Goal: Navigation & Orientation: Find specific page/section

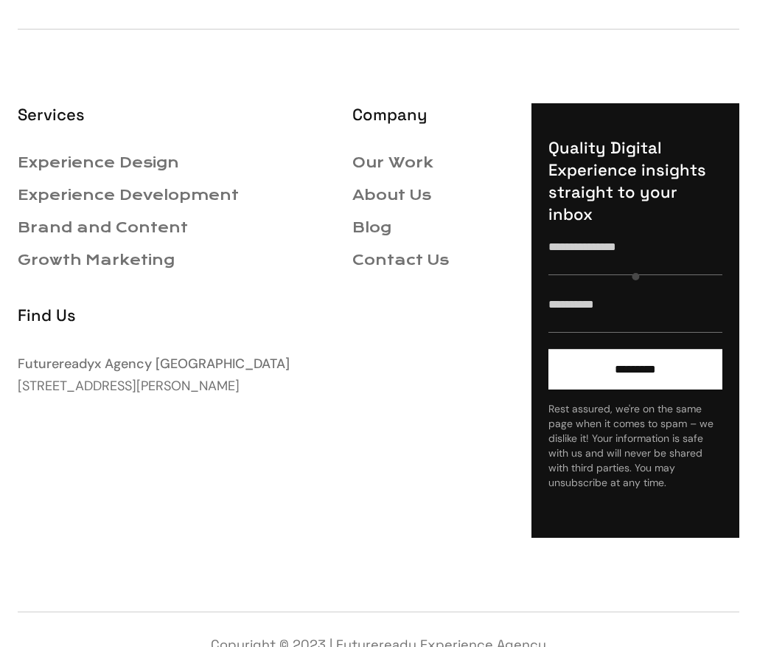
scroll to position [2637, 0]
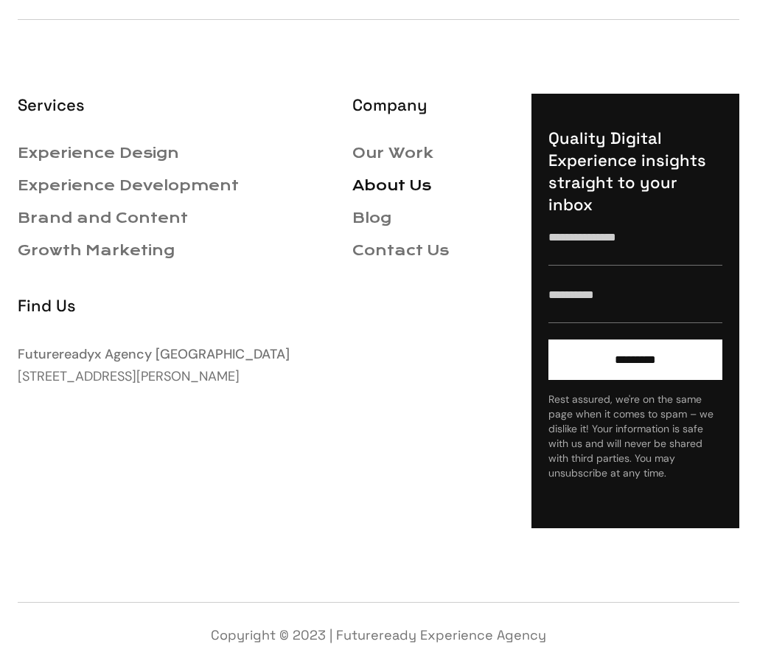
click at [390, 189] on link "About Us" at bounding box center [392, 185] width 79 height 17
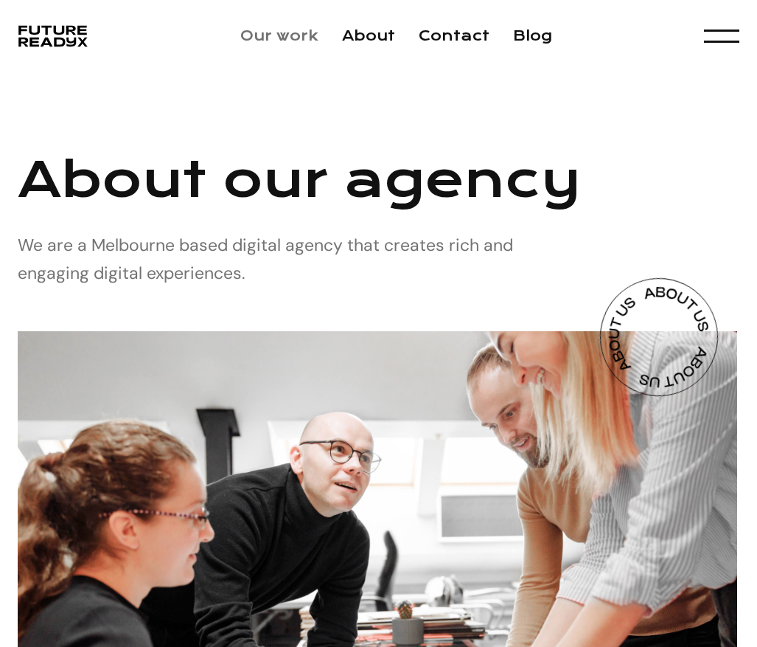
click at [288, 34] on link "Our work" at bounding box center [279, 35] width 78 height 17
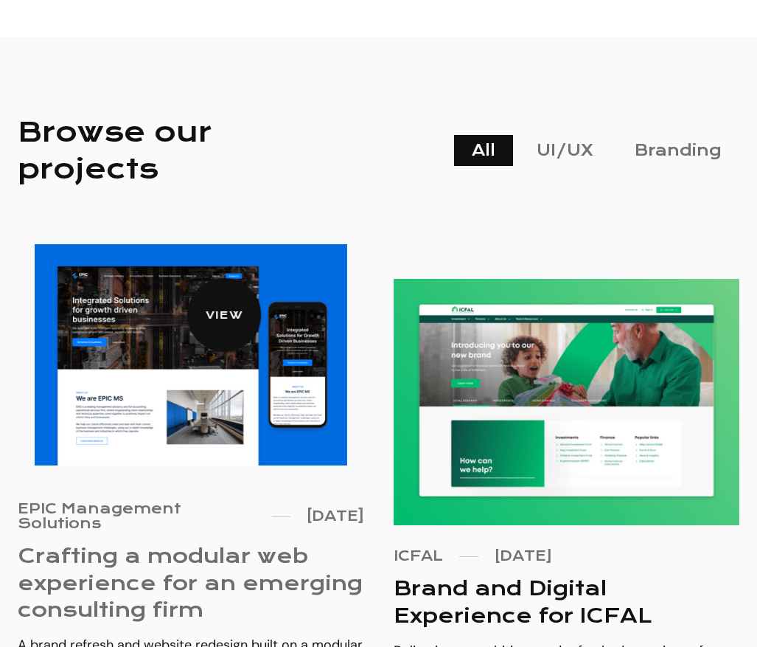
scroll to position [154, 0]
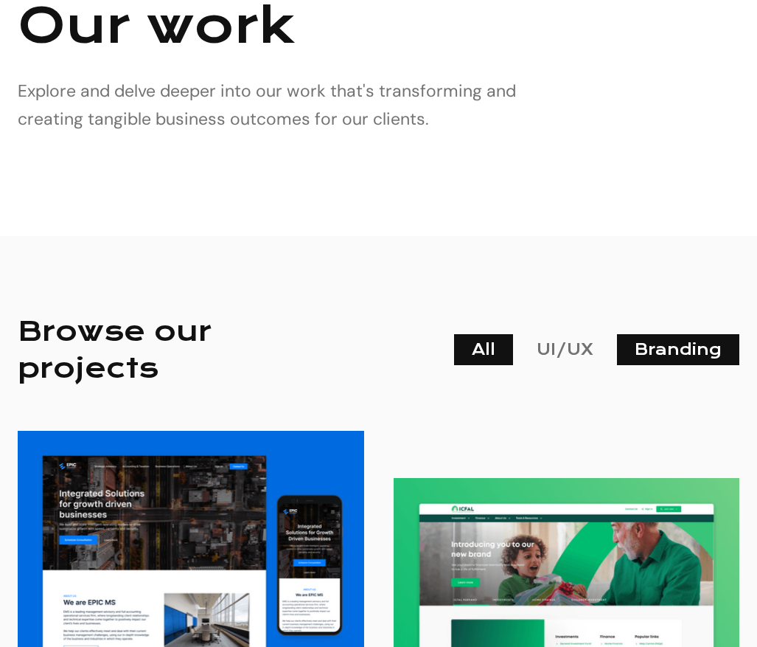
click at [669, 357] on link "Branding" at bounding box center [678, 349] width 122 height 31
